Goal: Task Accomplishment & Management: Use online tool/utility

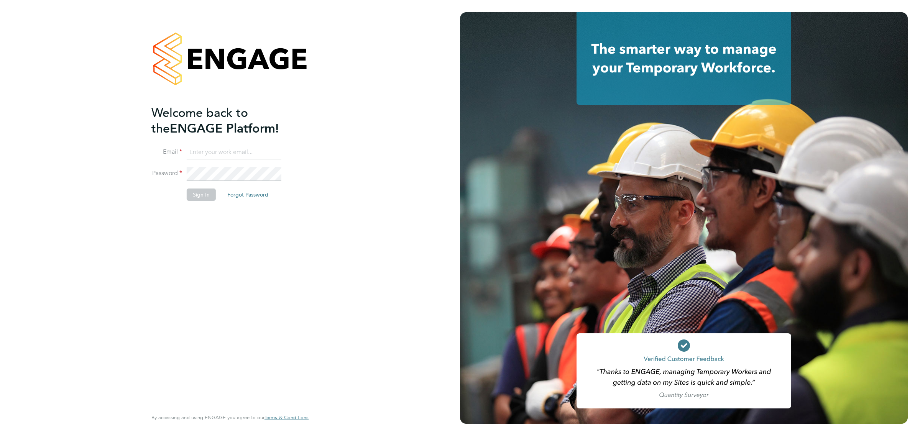
click at [211, 144] on ng-template "Welcome back to the ENGAGE Platform! Email Password Sign In Forgot Password" at bounding box center [225, 156] width 149 height 103
click at [216, 151] on input at bounding box center [234, 153] width 95 height 14
type input "[EMAIL_ADDRESS][DOMAIN_NAME]"
click at [210, 193] on button "Sign In" at bounding box center [201, 195] width 29 height 12
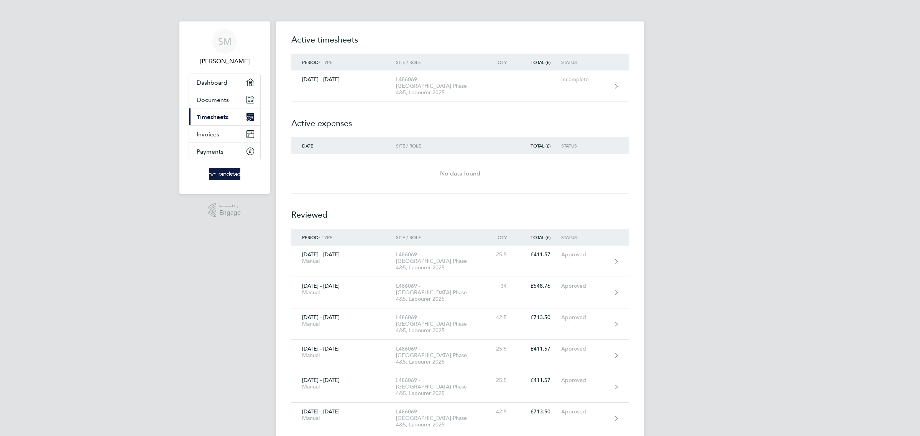
click at [230, 112] on link "Current page: Timesheets" at bounding box center [224, 116] width 71 height 17
